Goal: Task Accomplishment & Management: Use online tool/utility

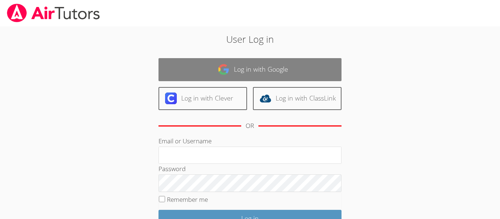
scroll to position [67, 0]
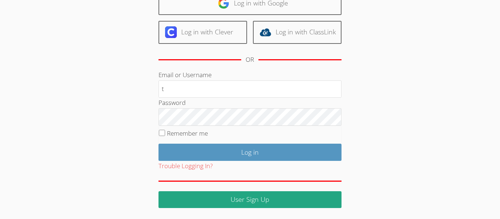
type input "t.menchaca1@lodiusd.org"
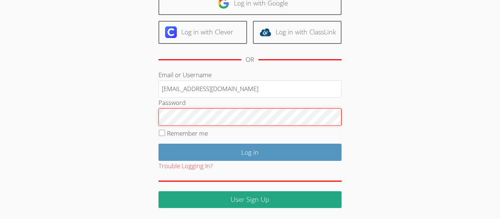
click at [159, 144] on input "Log in" at bounding box center [250, 152] width 183 height 17
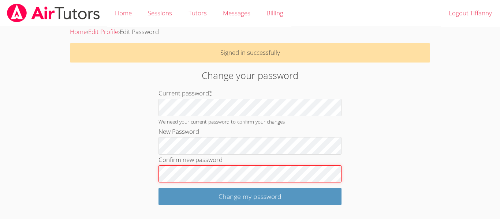
click at [159, 188] on input "Change my password" at bounding box center [250, 196] width 183 height 17
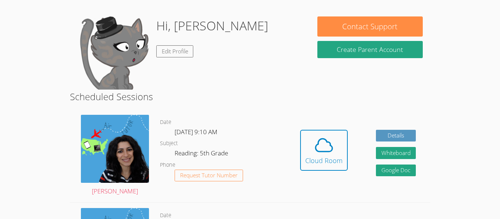
scroll to position [55, 0]
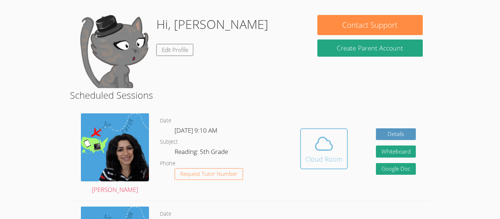
click at [322, 157] on div "Cloud Room" at bounding box center [323, 159] width 37 height 10
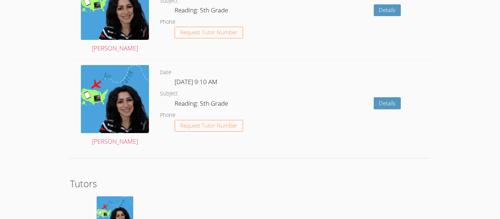
scroll to position [943, 0]
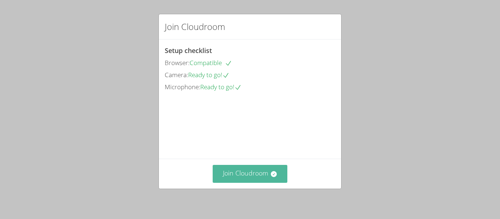
click at [264, 171] on button "Join Cloudroom" at bounding box center [250, 174] width 75 height 18
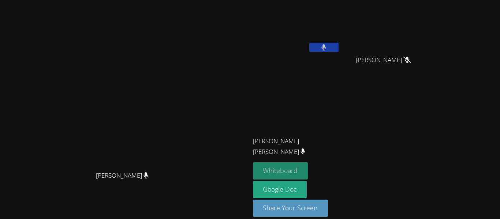
click at [308, 171] on button "Whiteboard" at bounding box center [280, 171] width 55 height 17
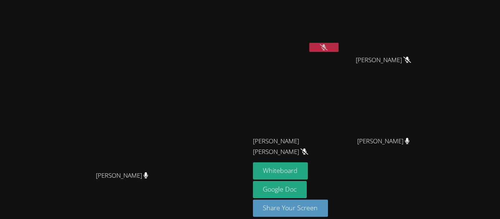
click at [335, 35] on video at bounding box center [296, 27] width 87 height 49
click at [308, 168] on button "Whiteboard" at bounding box center [280, 171] width 55 height 17
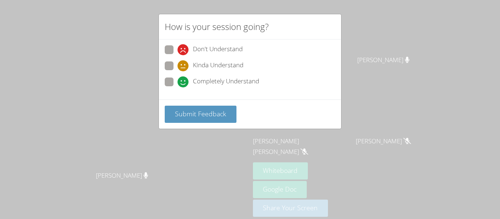
click at [182, 77] on icon at bounding box center [183, 82] width 11 height 11
click at [182, 78] on input "Completely Understand" at bounding box center [181, 81] width 6 height 6
radio input "true"
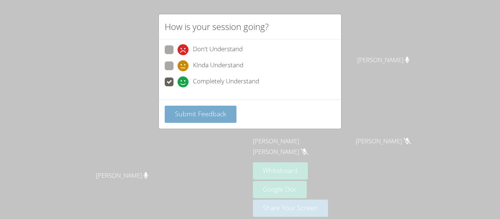
click at [206, 111] on span "Submit Feedback" at bounding box center [200, 113] width 51 height 9
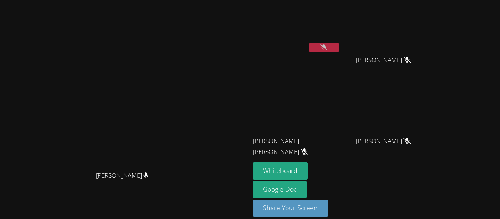
click at [339, 47] on button at bounding box center [323, 47] width 29 height 9
